Goal: Task Accomplishment & Management: Use online tool/utility

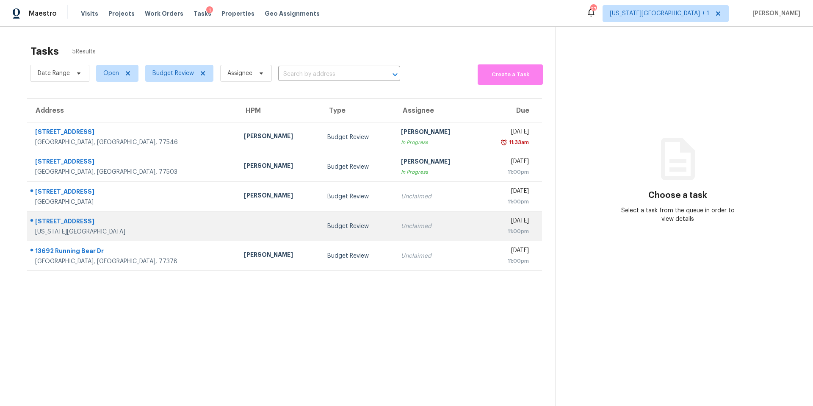
click at [130, 226] on div "10301 NW 85th St" at bounding box center [132, 222] width 195 height 11
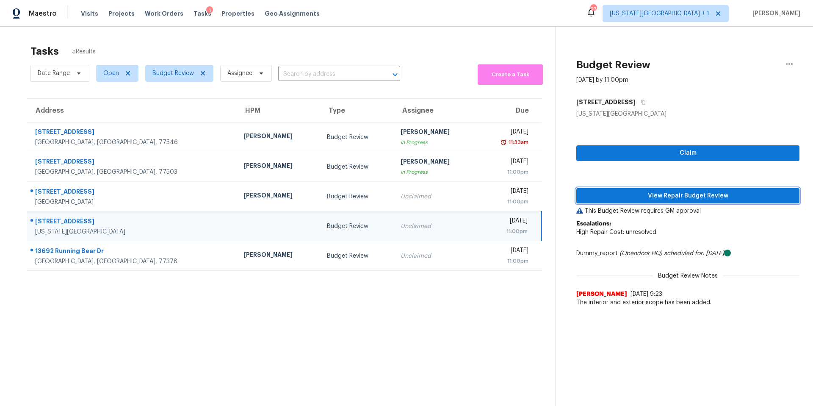
click at [598, 195] on span "View Repair Budget Review" at bounding box center [688, 196] width 210 height 11
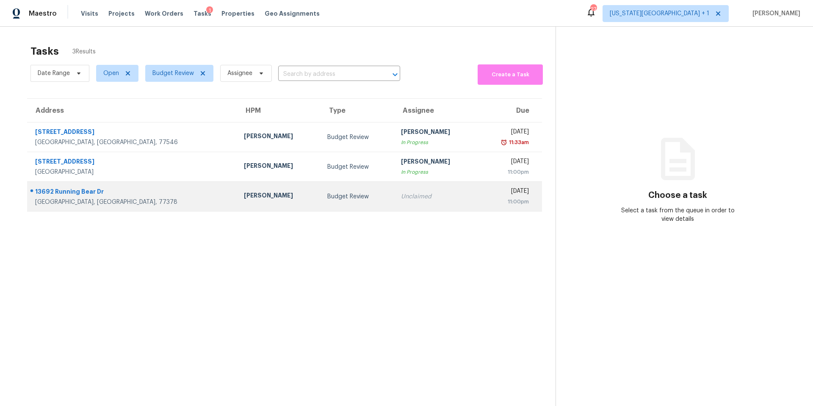
click at [327, 198] on div "Budget Review" at bounding box center [357, 196] width 60 height 8
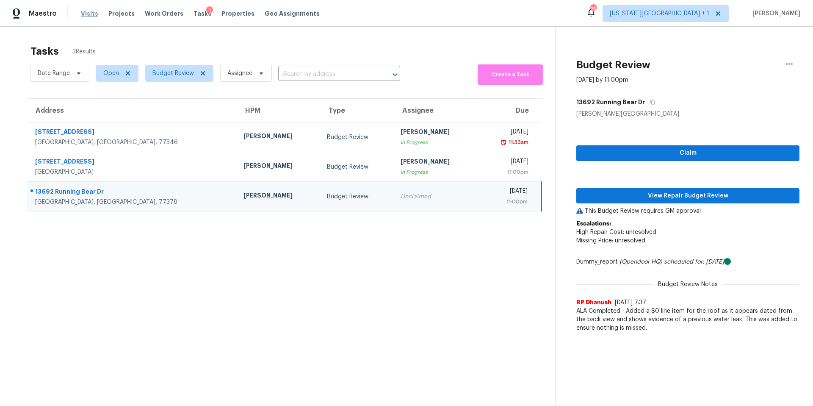
click at [88, 15] on span "Visits" at bounding box center [89, 13] width 17 height 8
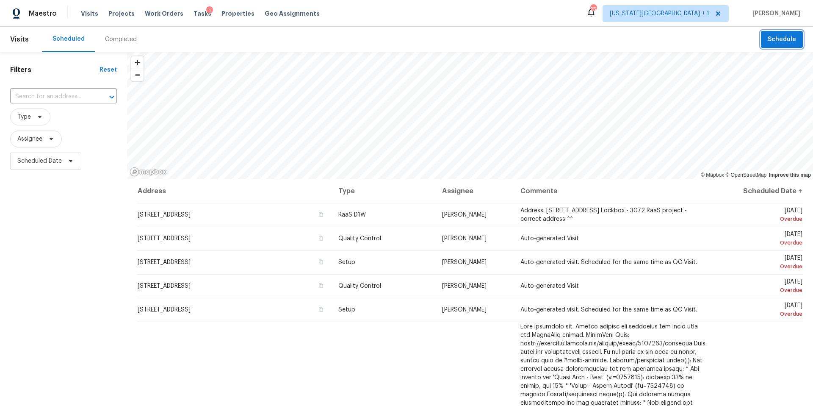
click at [782, 39] on span "Schedule" at bounding box center [782, 39] width 28 height 11
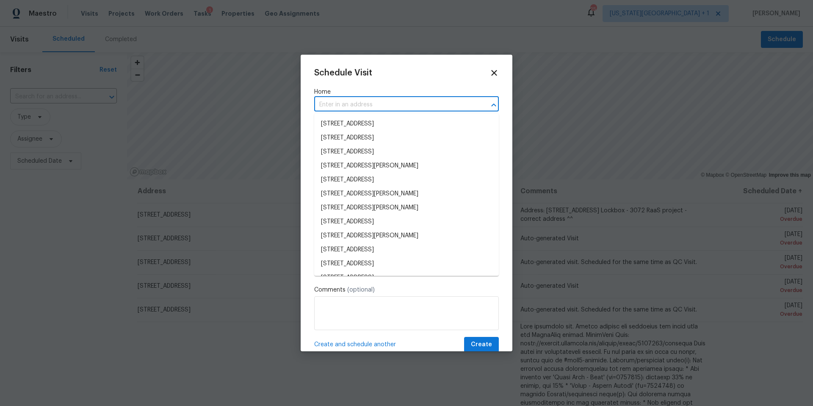
click at [364, 105] on input "text" at bounding box center [394, 104] width 161 height 13
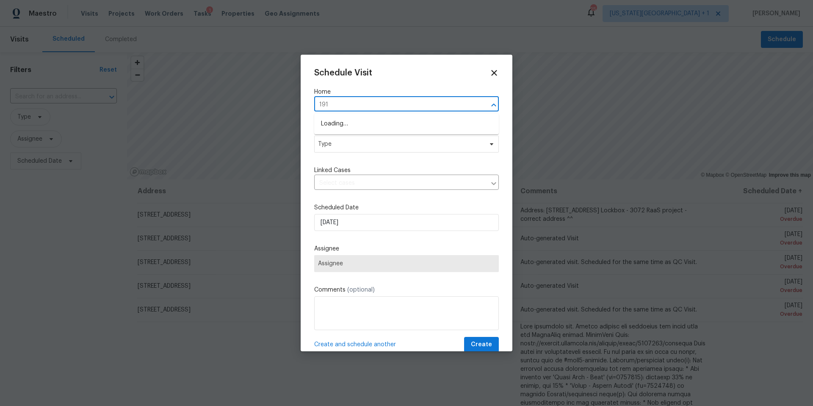
type input "1911"
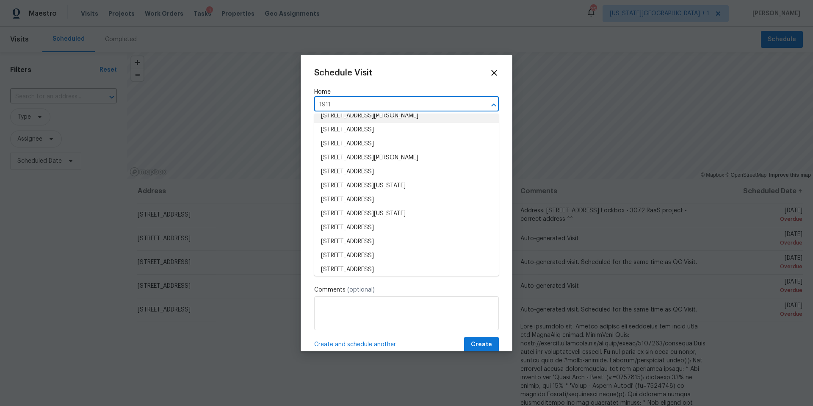
scroll to position [82, 0]
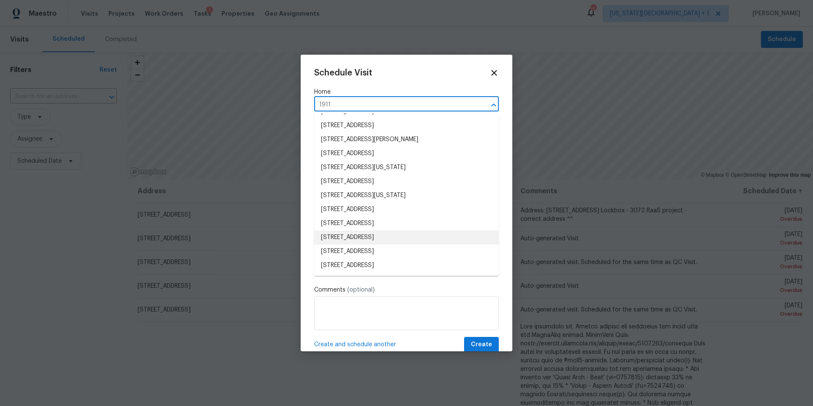
click at [351, 239] on li "[STREET_ADDRESS]" at bounding box center [406, 237] width 185 height 14
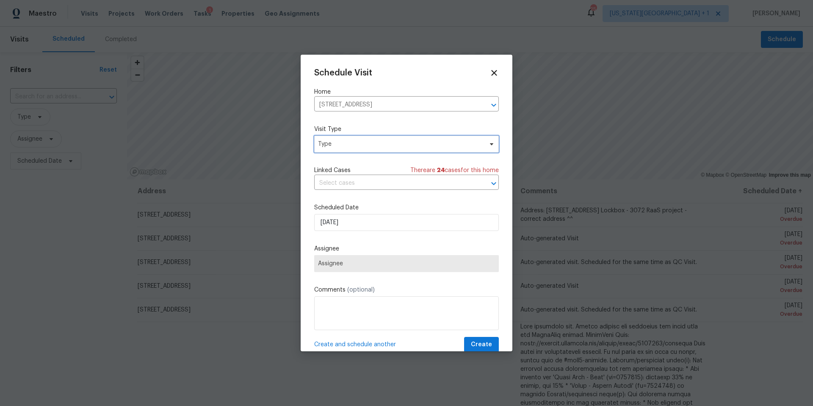
click at [355, 146] on span "Type" at bounding box center [400, 144] width 165 height 8
type input "progre"
click at [335, 192] on div "Progress" at bounding box center [331, 196] width 25 height 8
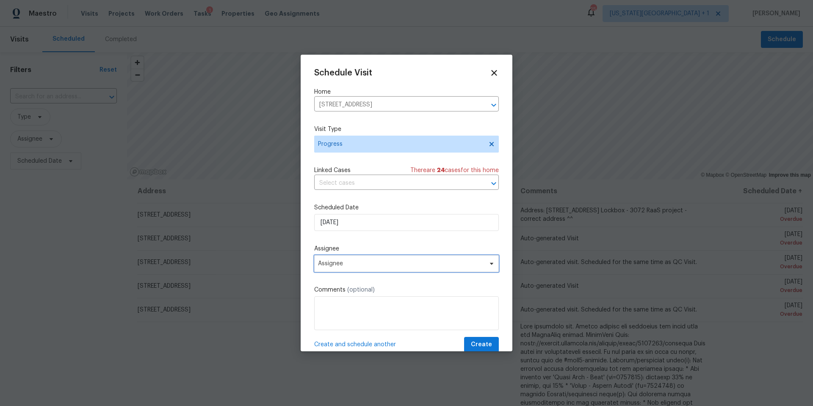
click at [351, 265] on span "Assignee" at bounding box center [401, 263] width 166 height 7
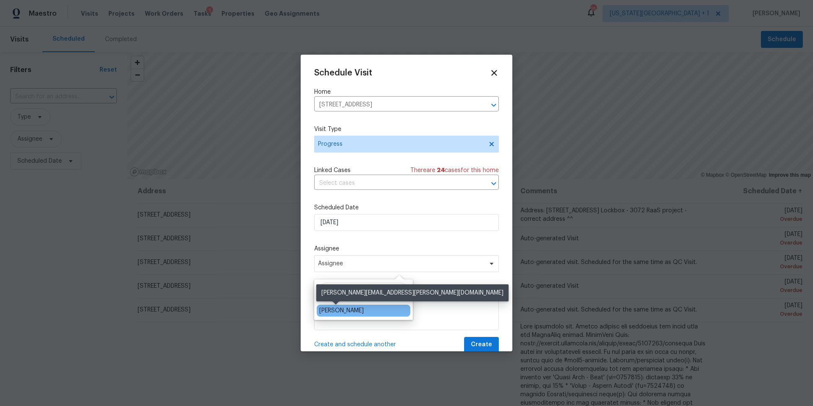
type input "[PERSON_NAME]"
click at [336, 312] on div "[PERSON_NAME]" at bounding box center [341, 310] width 44 height 8
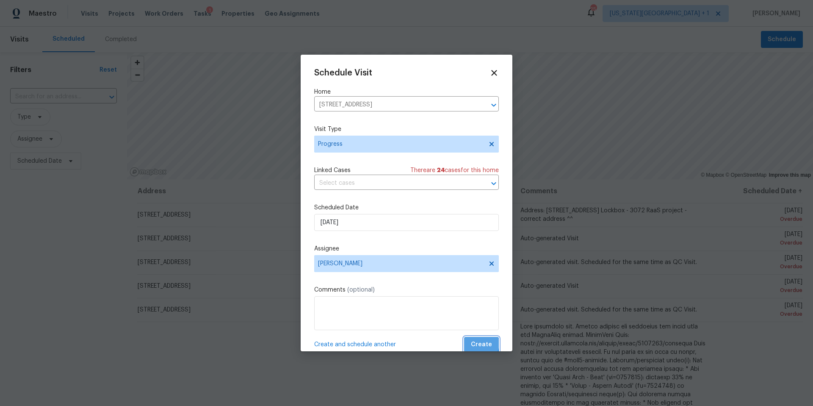
click at [478, 343] on span "Create" at bounding box center [481, 344] width 21 height 11
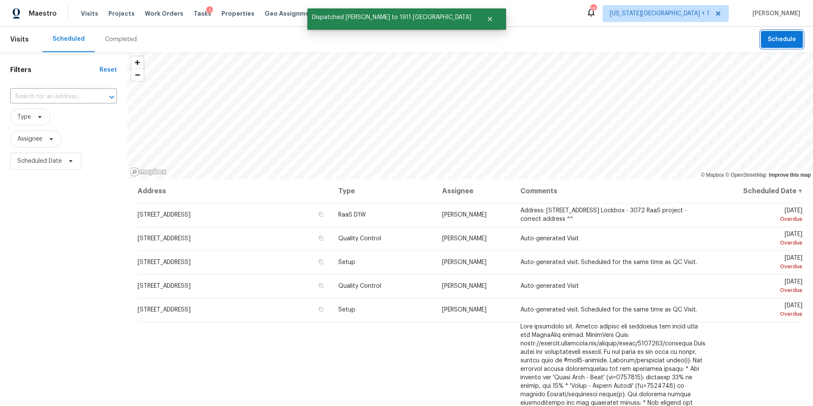
click at [789, 43] on span "Schedule" at bounding box center [782, 39] width 28 height 11
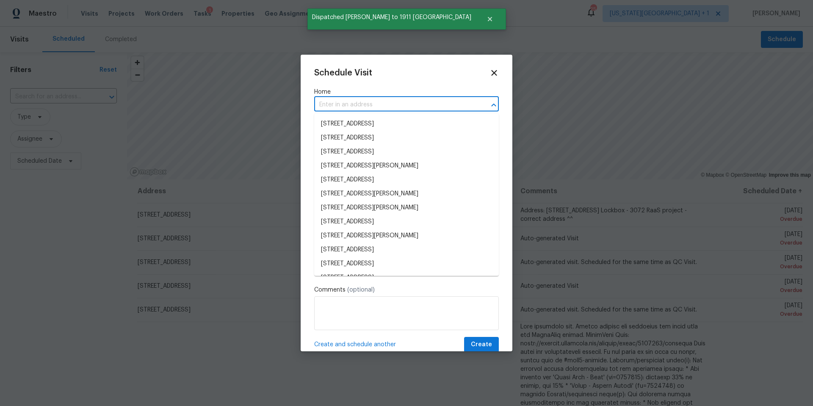
click at [356, 104] on input "text" at bounding box center [394, 104] width 161 height 13
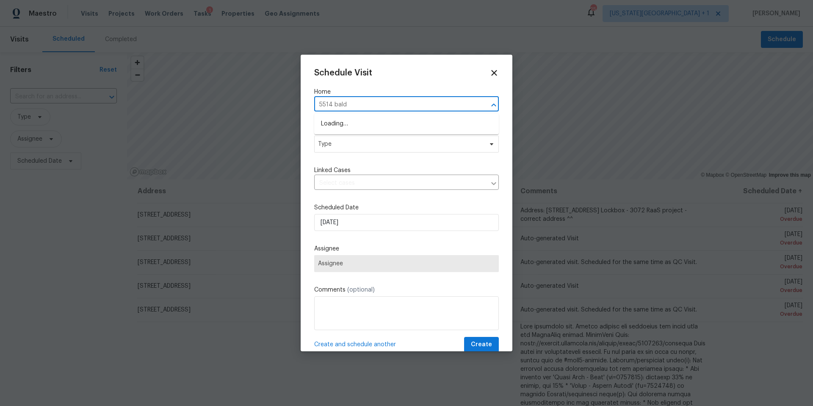
type input "5514 baldw"
click at [339, 123] on li "[STREET_ADDRESS][PERSON_NAME]" at bounding box center [406, 124] width 185 height 14
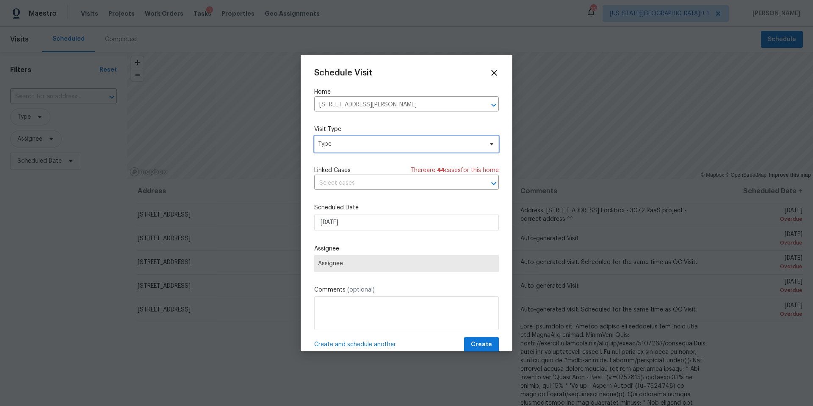
click at [338, 143] on span "Type" at bounding box center [400, 144] width 165 height 8
type input "pro"
click at [331, 196] on div "Progress" at bounding box center [331, 196] width 25 height 8
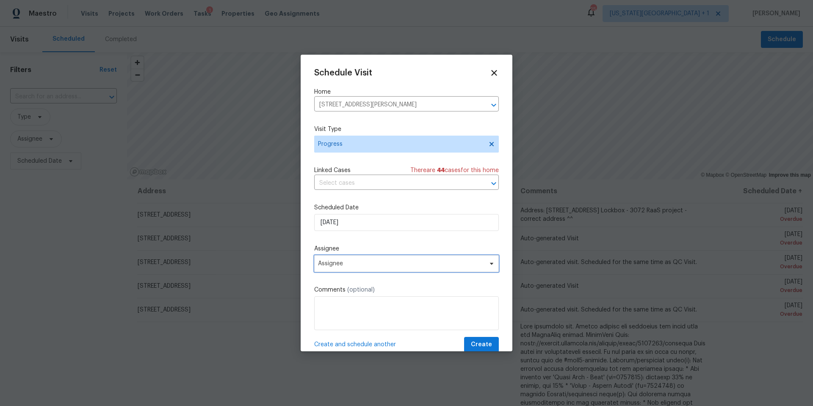
click at [346, 268] on span "Assignee" at bounding box center [406, 263] width 185 height 17
type input "[PERSON_NAME]"
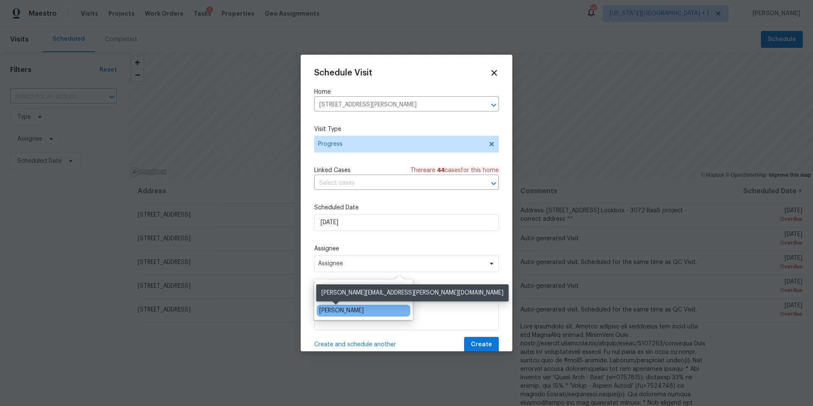
click at [335, 311] on div "[PERSON_NAME]" at bounding box center [341, 310] width 44 height 8
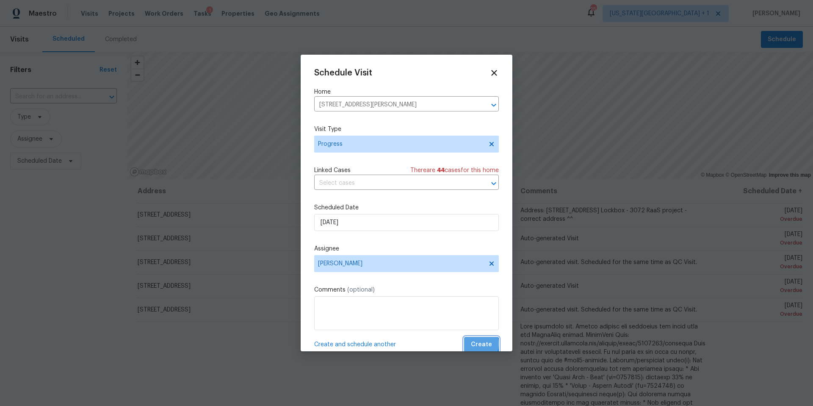
click at [475, 344] on span "Create" at bounding box center [481, 344] width 21 height 11
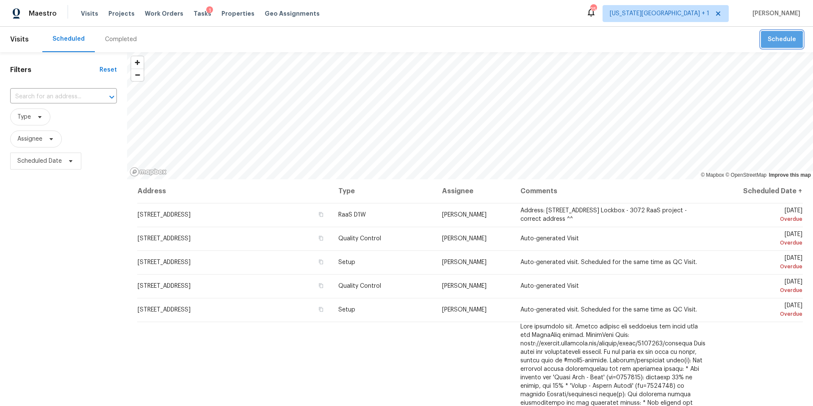
click at [782, 40] on span "Schedule" at bounding box center [782, 39] width 28 height 11
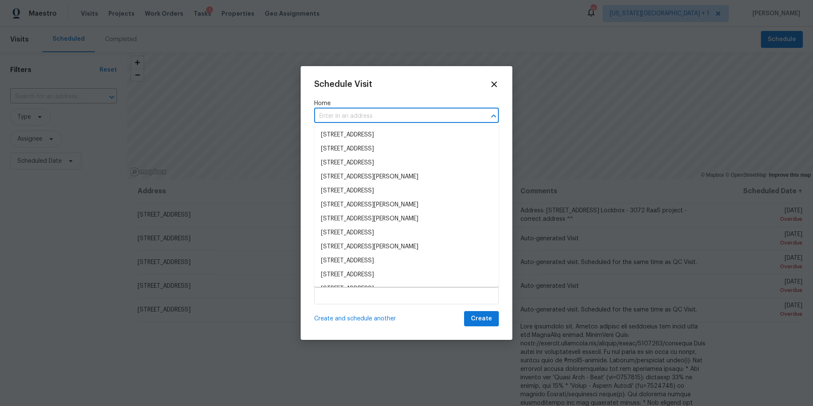
click at [346, 112] on input "text" at bounding box center [394, 116] width 161 height 13
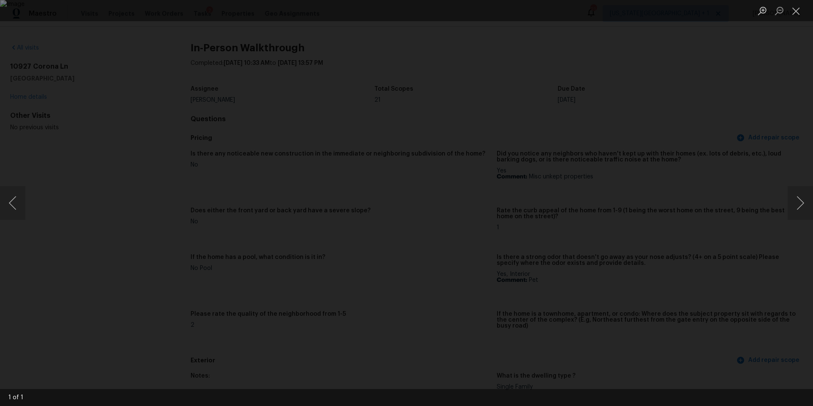
scroll to position [1383, 0]
click at [267, 19] on div "Lightbox" at bounding box center [406, 10] width 813 height 21
click at [796, 10] on button "Close lightbox" at bounding box center [796, 10] width 17 height 15
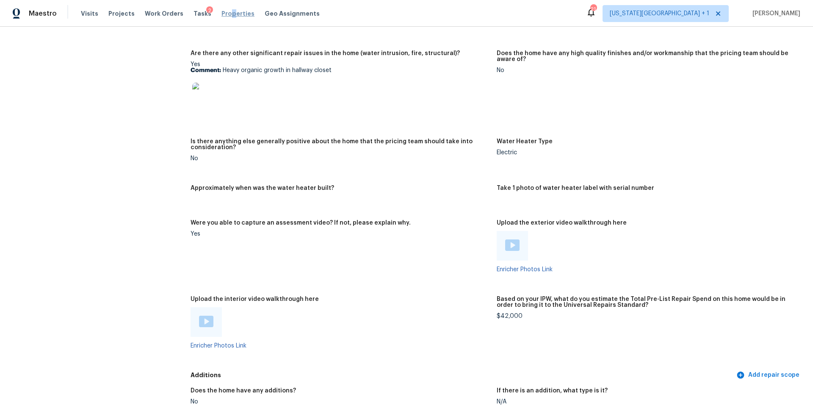
click at [222, 12] on span "Properties" at bounding box center [237, 13] width 33 height 8
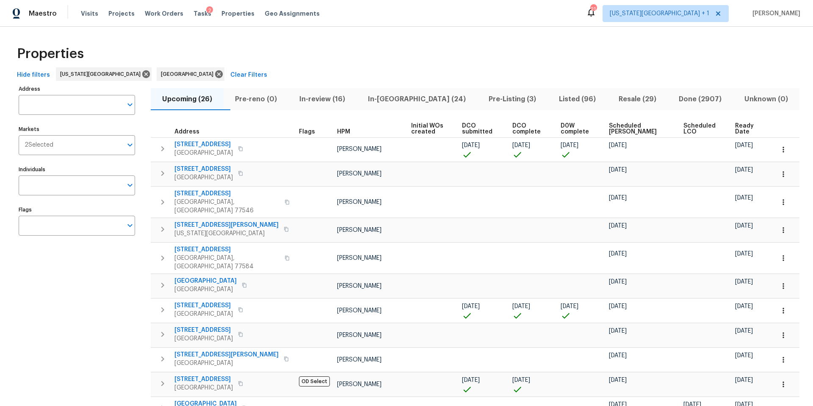
click at [48, 186] on input "Individuals" at bounding box center [71, 185] width 104 height 20
type input "stephen lacy"
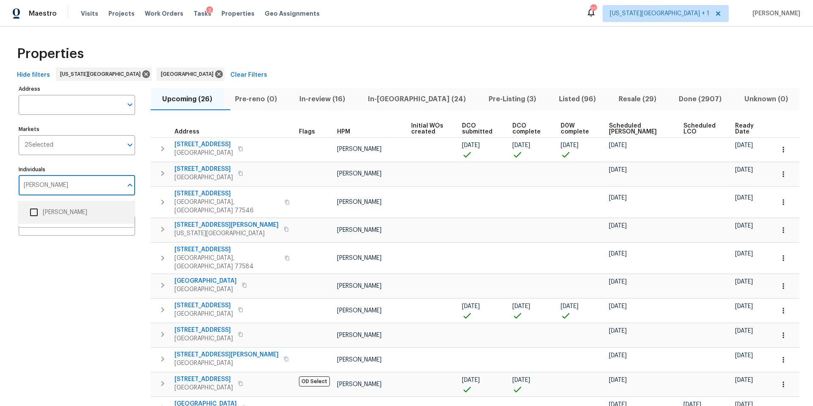
click at [38, 210] on input "checkbox" at bounding box center [34, 212] width 18 height 18
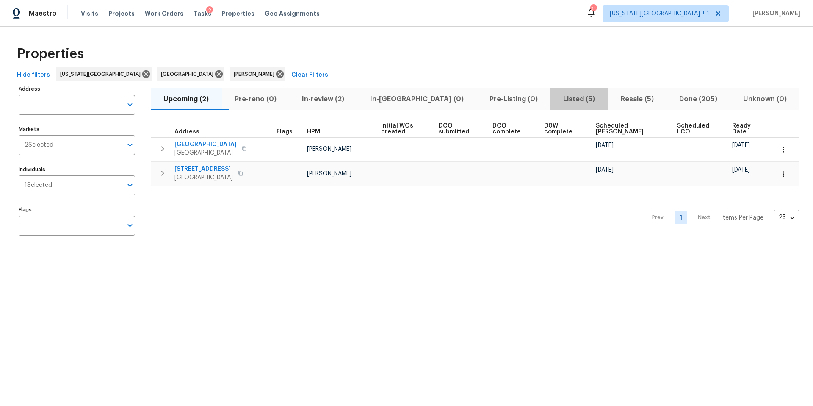
click at [556, 97] on span "Listed (5)" at bounding box center [579, 99] width 47 height 12
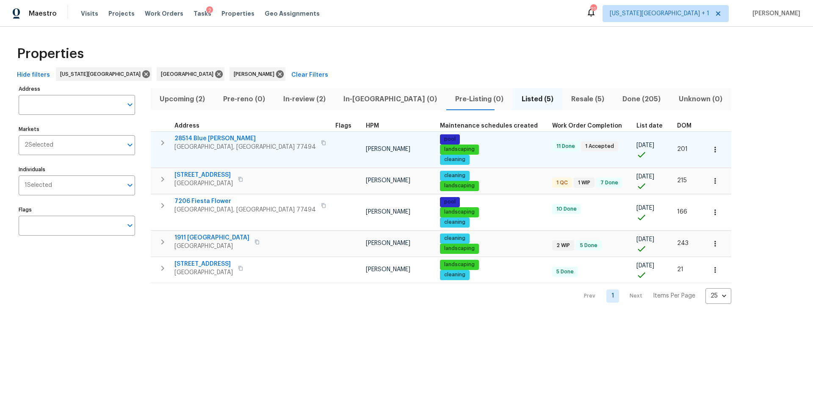
click at [321, 144] on icon "button" at bounding box center [323, 142] width 5 height 5
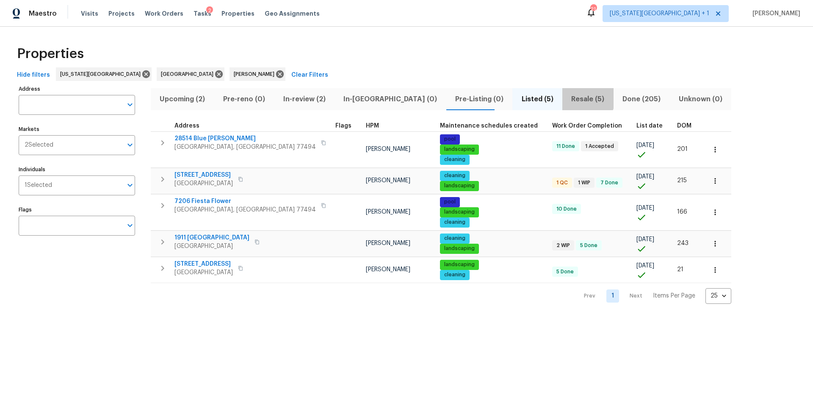
click at [567, 97] on span "Resale (5)" at bounding box center [587, 99] width 41 height 12
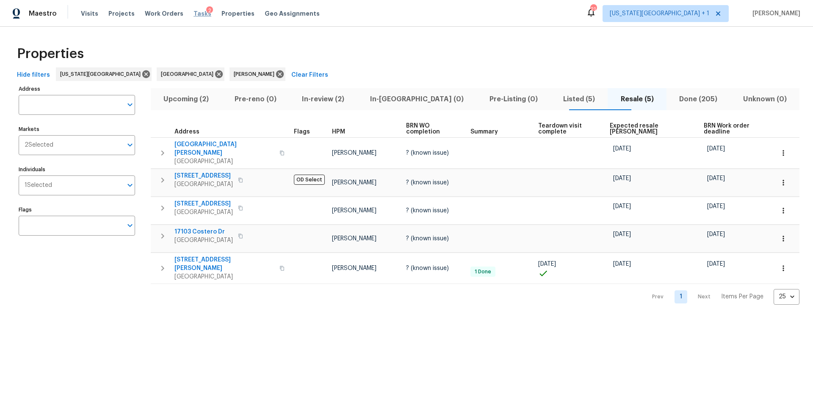
click at [194, 11] on span "Tasks" at bounding box center [203, 14] width 18 height 6
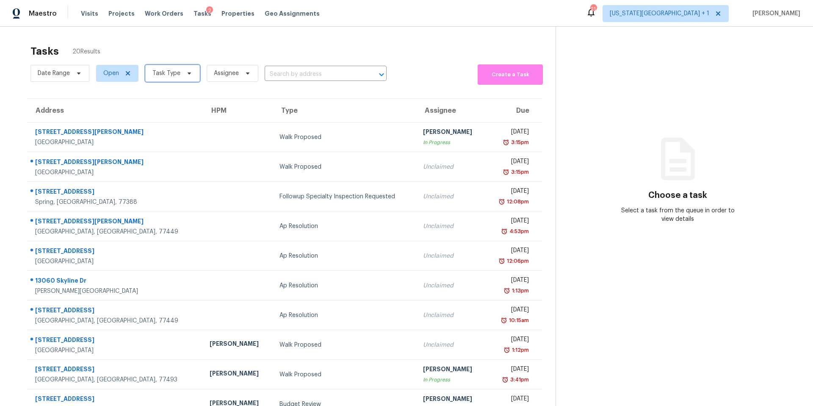
click at [173, 70] on span "Task Type" at bounding box center [166, 73] width 28 height 8
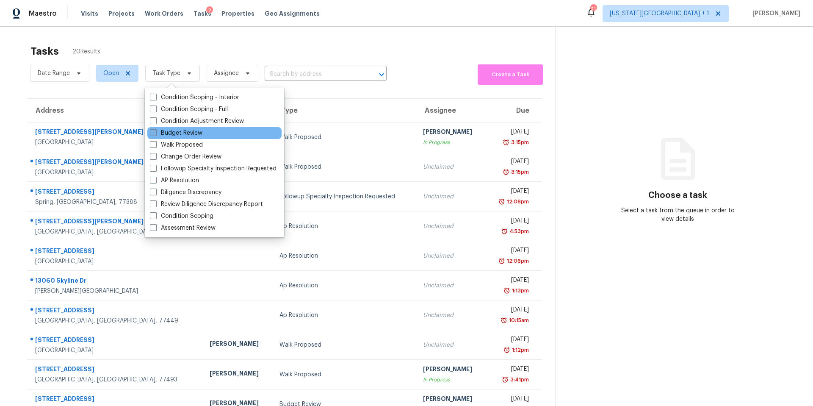
click at [169, 130] on label "Budget Review" at bounding box center [176, 133] width 53 height 8
click at [155, 130] on input "Budget Review" at bounding box center [153, 132] width 6 height 6
checkbox input "true"
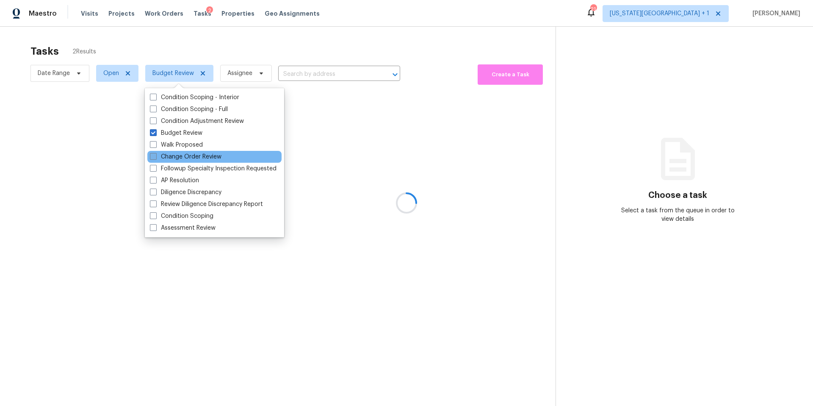
click at [167, 160] on label "Change Order Review" at bounding box center [186, 156] width 72 height 8
click at [155, 158] on input "Change Order Review" at bounding box center [153, 155] width 6 height 6
checkbox input "true"
click at [204, 50] on div at bounding box center [406, 203] width 813 height 406
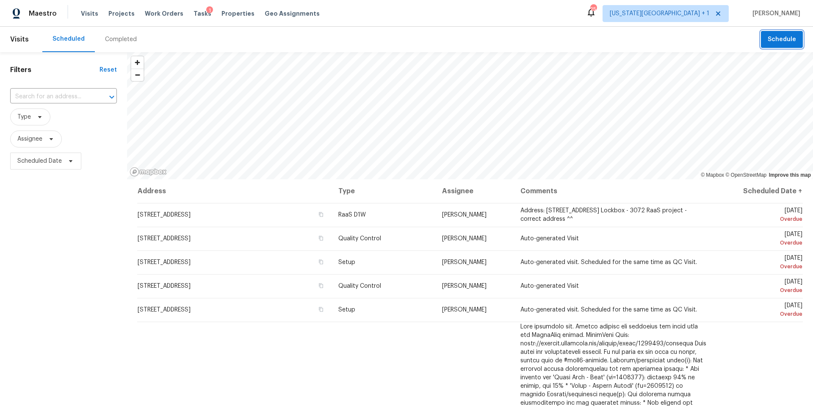
click at [781, 41] on span "Schedule" at bounding box center [782, 39] width 28 height 11
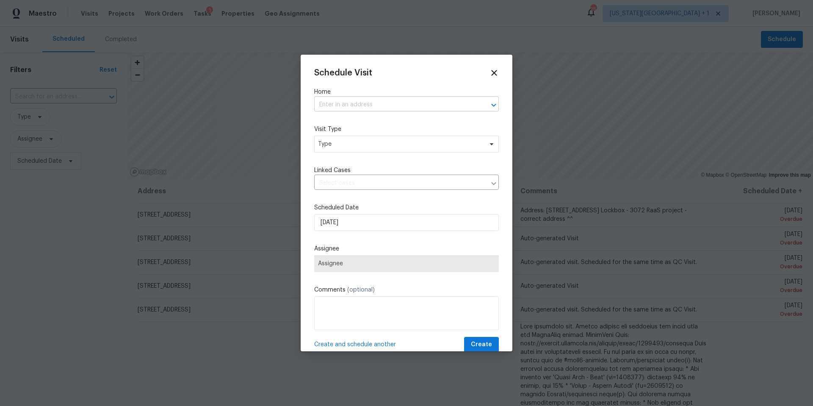
click at [372, 104] on input "text" at bounding box center [394, 104] width 161 height 13
type input "28514"
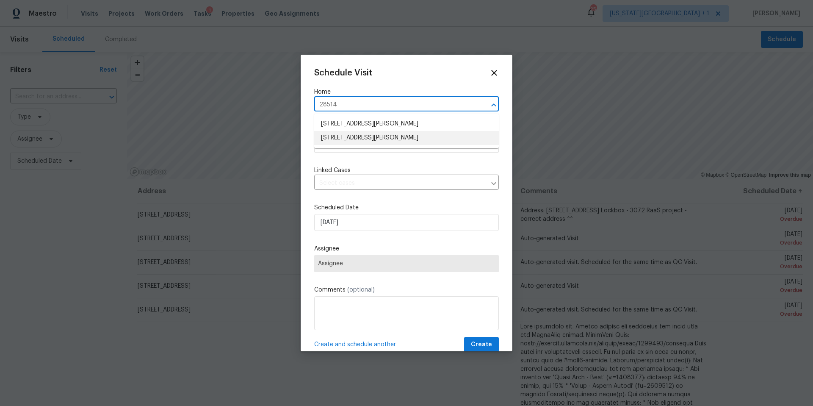
click at [355, 137] on li "28514 Blue Holly Ln, Katy, TX 77494" at bounding box center [406, 138] width 185 height 14
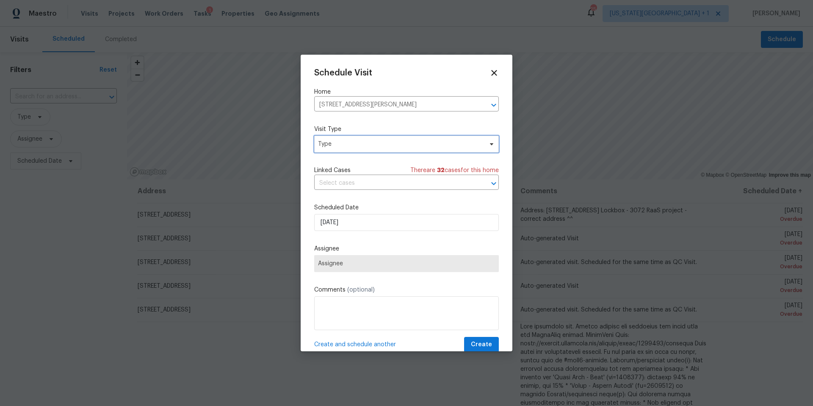
click at [348, 145] on span "Type" at bounding box center [400, 144] width 165 height 8
type input "pro"
click at [331, 193] on div "Progress" at bounding box center [331, 196] width 25 height 8
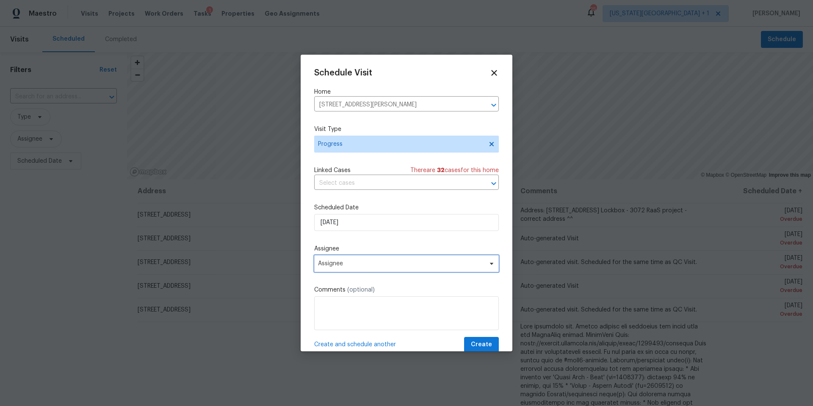
click at [357, 268] on span "Assignee" at bounding box center [406, 263] width 185 height 17
type input "lui"
click at [340, 312] on div "[PERSON_NAME]" at bounding box center [341, 310] width 44 height 8
click at [480, 344] on span "Create" at bounding box center [481, 344] width 21 height 11
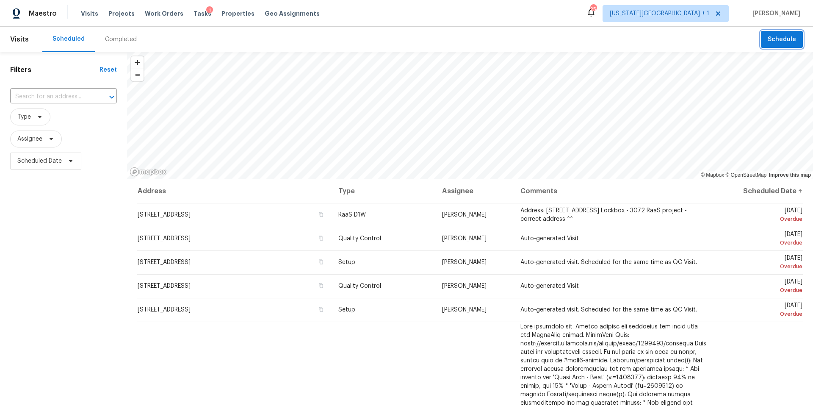
click at [781, 40] on span "Schedule" at bounding box center [782, 39] width 28 height 11
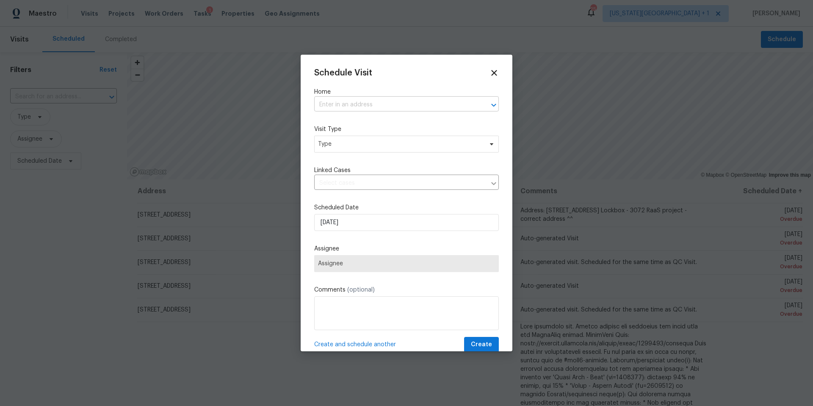
click at [382, 110] on input "text" at bounding box center [394, 104] width 161 height 13
click at [379, 107] on input "text" at bounding box center [394, 104] width 161 height 13
type input "7007 de"
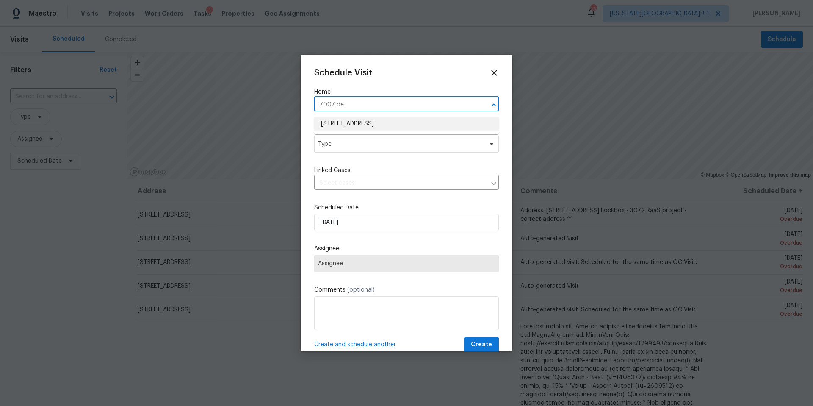
click at [353, 124] on li "7007 Descartes Dr, Richmond, TX 77407" at bounding box center [406, 124] width 185 height 14
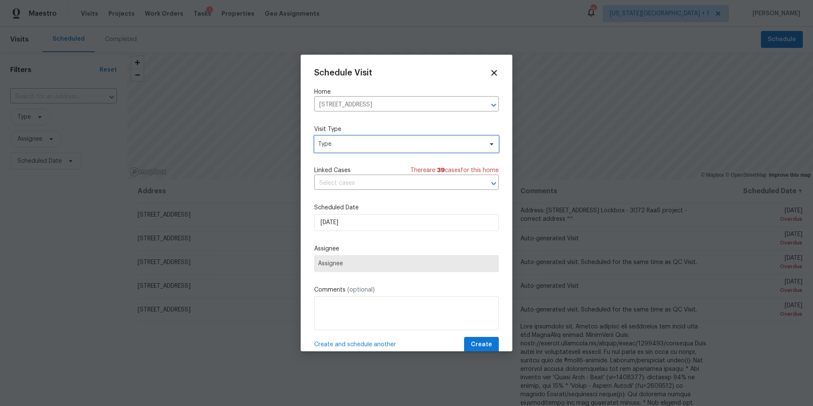
click at [343, 143] on span "Type" at bounding box center [400, 144] width 165 height 8
type input "prog"
click at [328, 194] on div "Progress" at bounding box center [331, 196] width 25 height 8
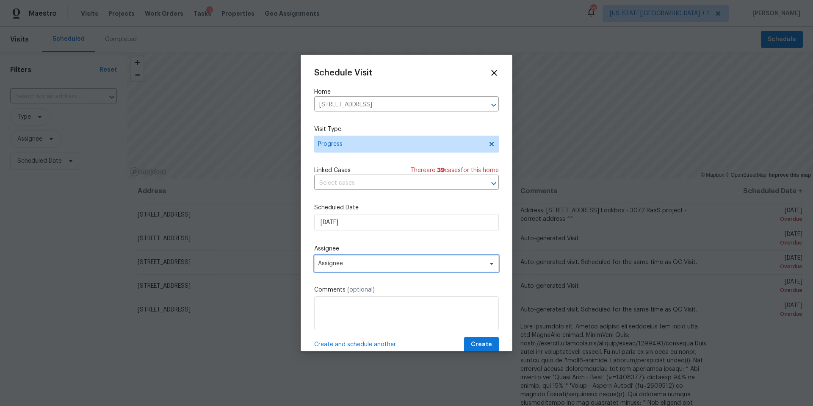
click at [343, 269] on span "Assignee" at bounding box center [406, 263] width 185 height 17
type input "[PERSON_NAME]"
click at [332, 316] on div "luis Luis Chavez" at bounding box center [363, 299] width 99 height 41
click at [333, 313] on div "[PERSON_NAME]" at bounding box center [341, 310] width 44 height 8
click at [473, 345] on span "Create" at bounding box center [481, 344] width 21 height 11
